Goal: Task Accomplishment & Management: Use online tool/utility

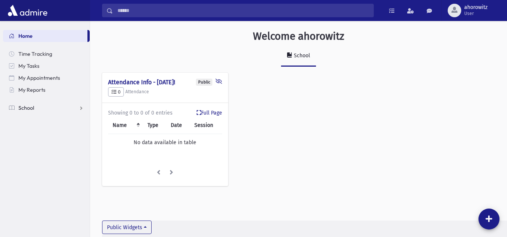
click at [54, 108] on link "School" at bounding box center [46, 108] width 87 height 12
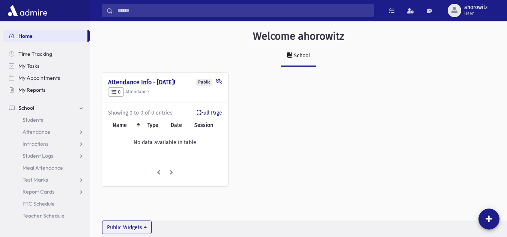
click at [39, 90] on span "My Reports" at bounding box center [31, 90] width 27 height 7
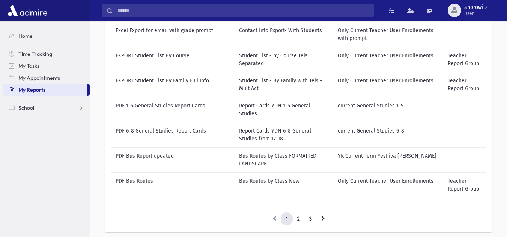
scroll to position [136, 0]
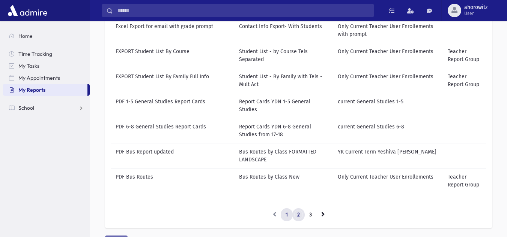
click at [300, 212] on link "2" at bounding box center [298, 216] width 12 height 14
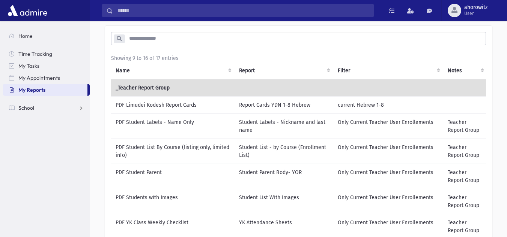
scroll to position [36, 0]
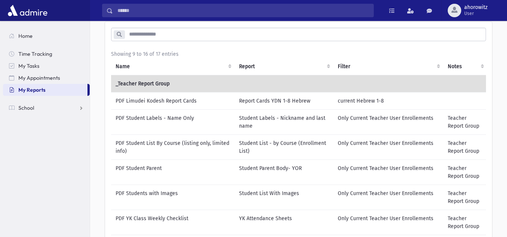
click at [270, 120] on td "Student Labels - Nickname and last name" at bounding box center [283, 122] width 99 height 25
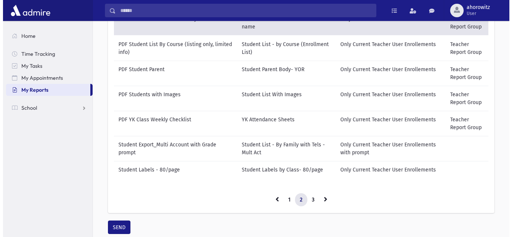
scroll to position [164, 0]
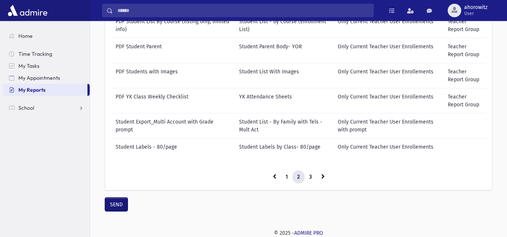
click at [110, 202] on button "SEND" at bounding box center [116, 205] width 23 height 14
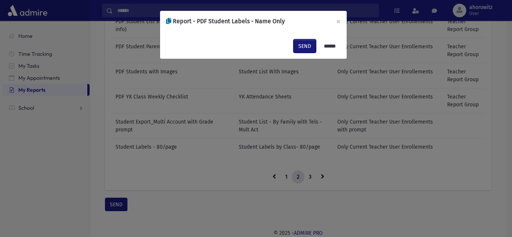
click at [305, 44] on button "SEND" at bounding box center [305, 46] width 23 height 14
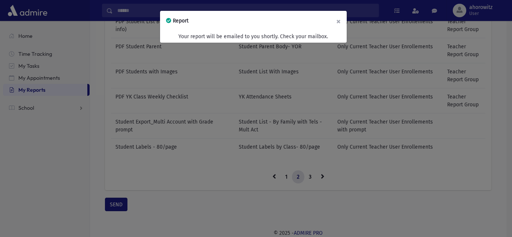
click at [337, 20] on button "×" at bounding box center [338, 21] width 17 height 21
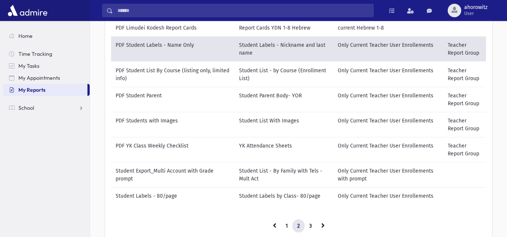
scroll to position [107, 0]
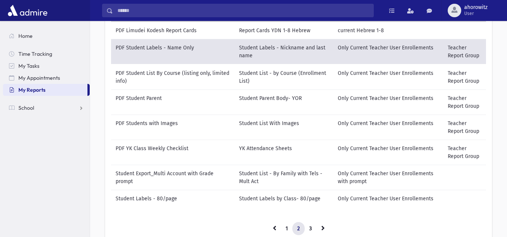
click at [280, 147] on td "YK Attendance Sheets" at bounding box center [283, 152] width 99 height 25
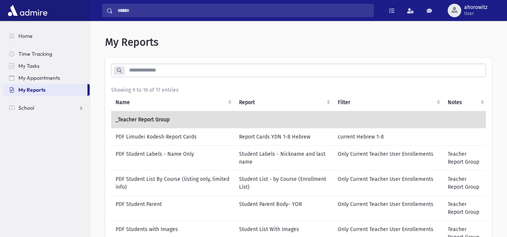
scroll to position [164, 0]
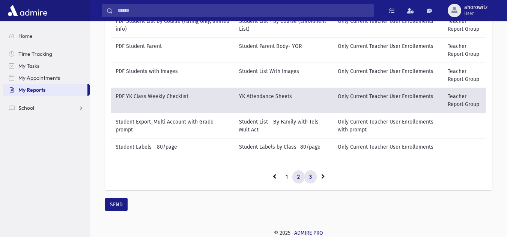
click at [306, 180] on link "3" at bounding box center [310, 178] width 12 height 14
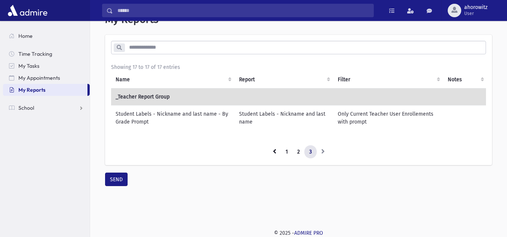
click at [293, 117] on td "Student Labels - Nickname and last name" at bounding box center [283, 117] width 99 height 25
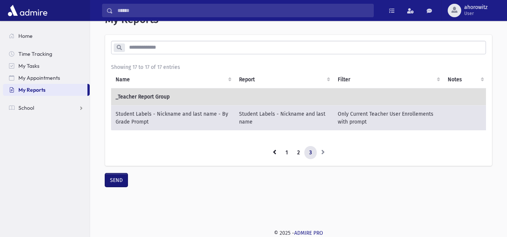
click at [115, 187] on button "SEND" at bounding box center [116, 181] width 23 height 14
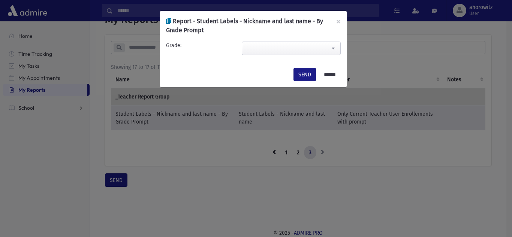
click at [293, 54] on span at bounding box center [291, 49] width 99 height 14
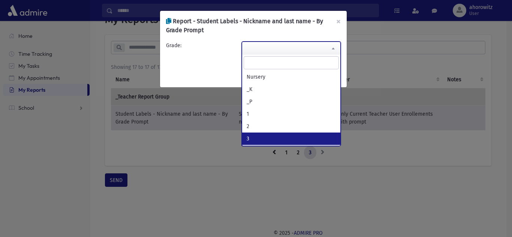
select select "*"
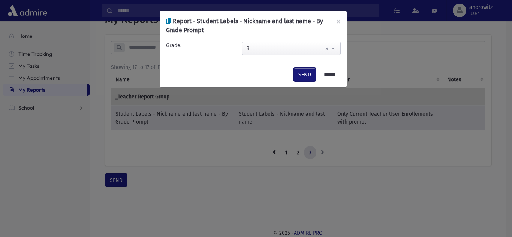
click at [299, 72] on button "SEND" at bounding box center [305, 75] width 23 height 14
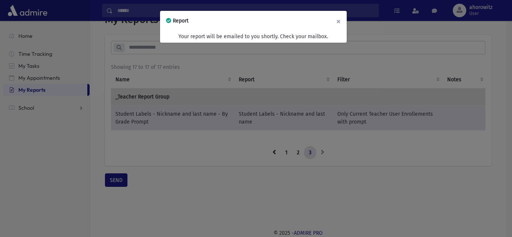
click at [339, 18] on button "×" at bounding box center [338, 21] width 17 height 21
